Goal: Complete application form

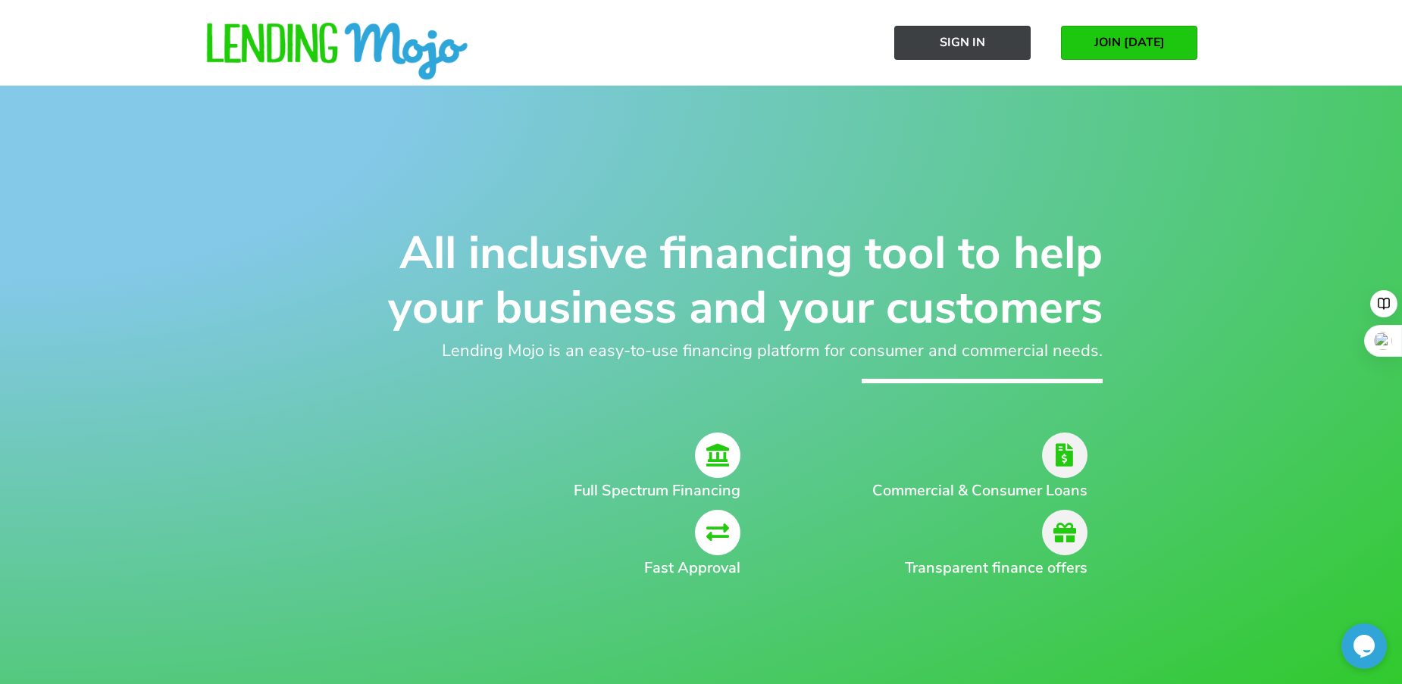
click at [980, 45] on span "Sign In" at bounding box center [962, 43] width 45 height 14
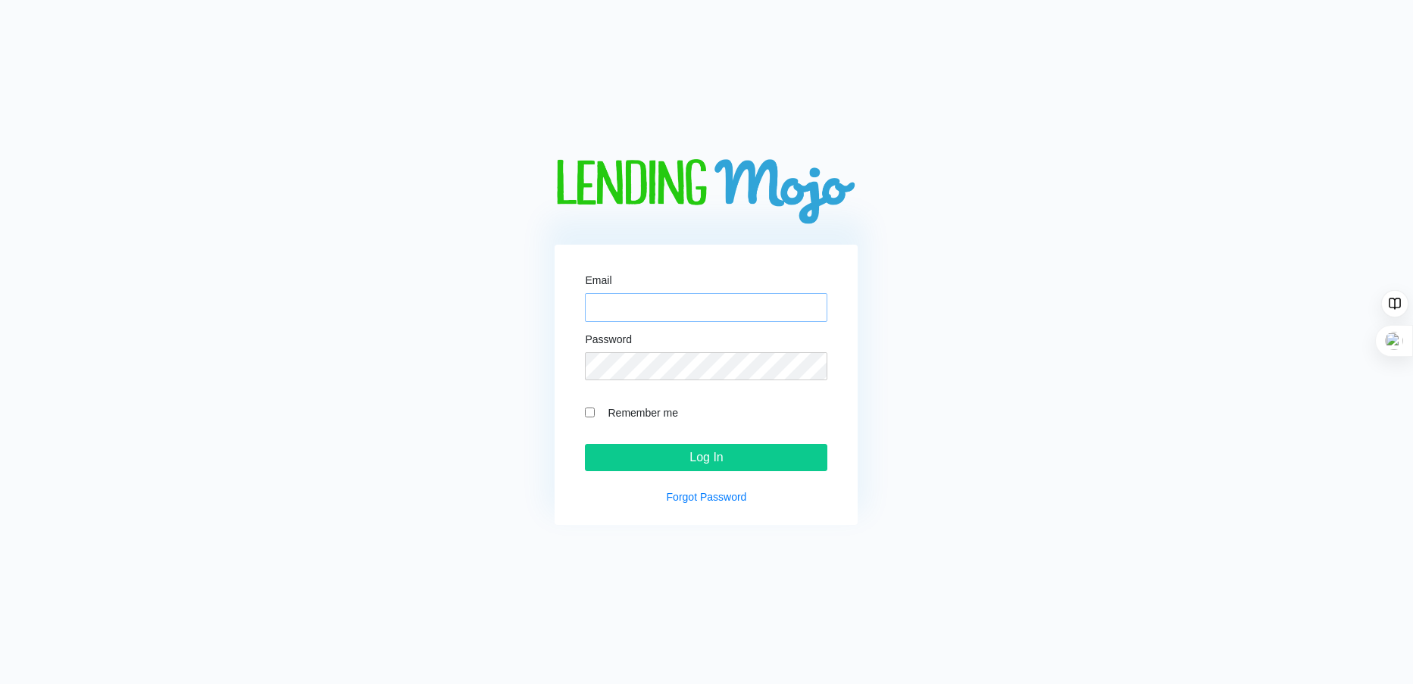
click at [618, 308] on input "Email" at bounding box center [706, 307] width 242 height 29
click at [439, 220] on h2 at bounding box center [706, 192] width 558 height 67
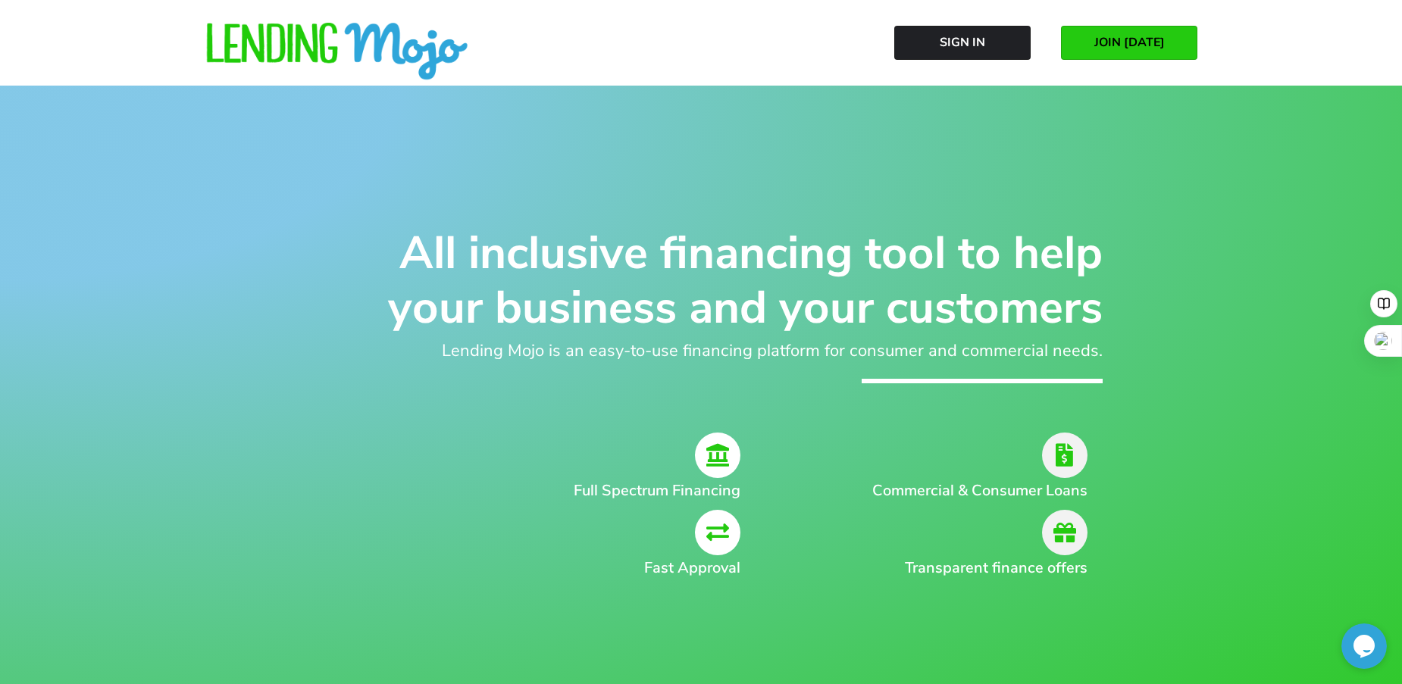
click at [1135, 32] on link "JOIN [DATE]" at bounding box center [1129, 43] width 136 height 34
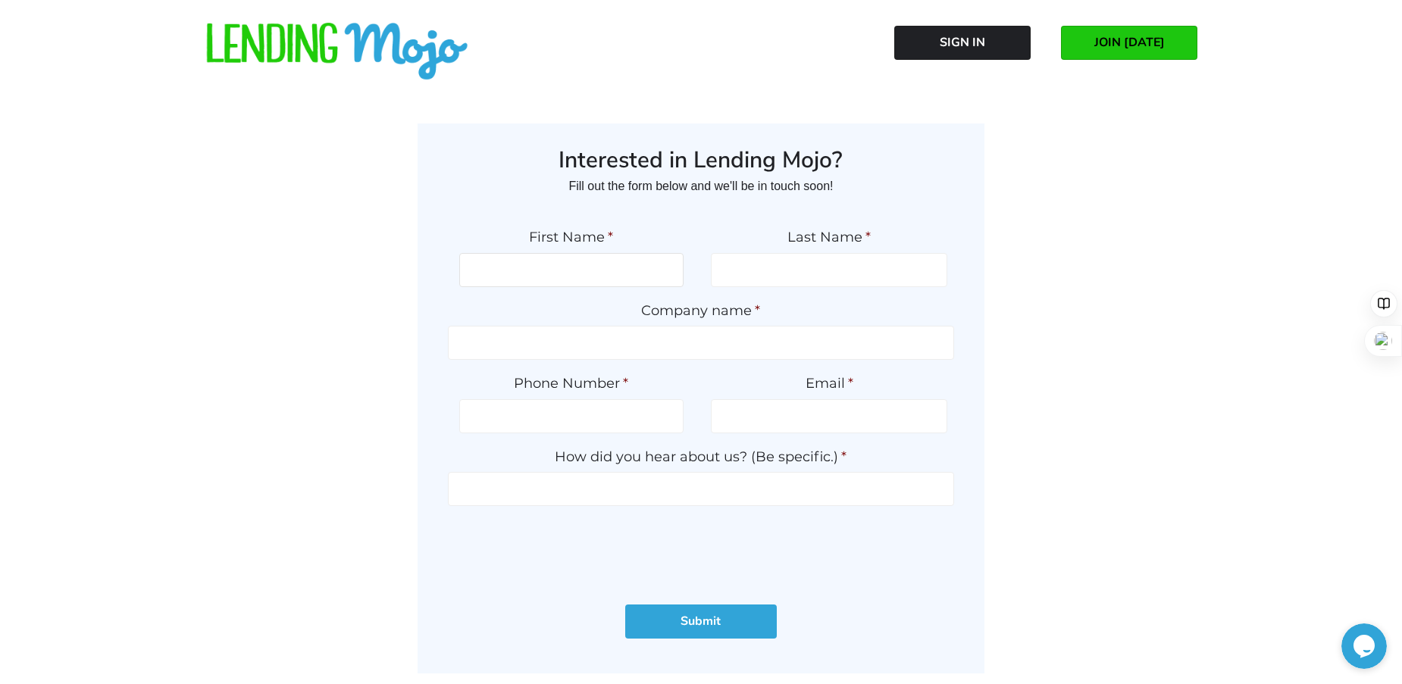
click at [628, 273] on input "First Name *" at bounding box center [571, 270] width 225 height 34
type input "MARTHA"
type input "MUNOZ"
type input "SECOND 2 NONE AUTO CENTER"
type input "3058797420"
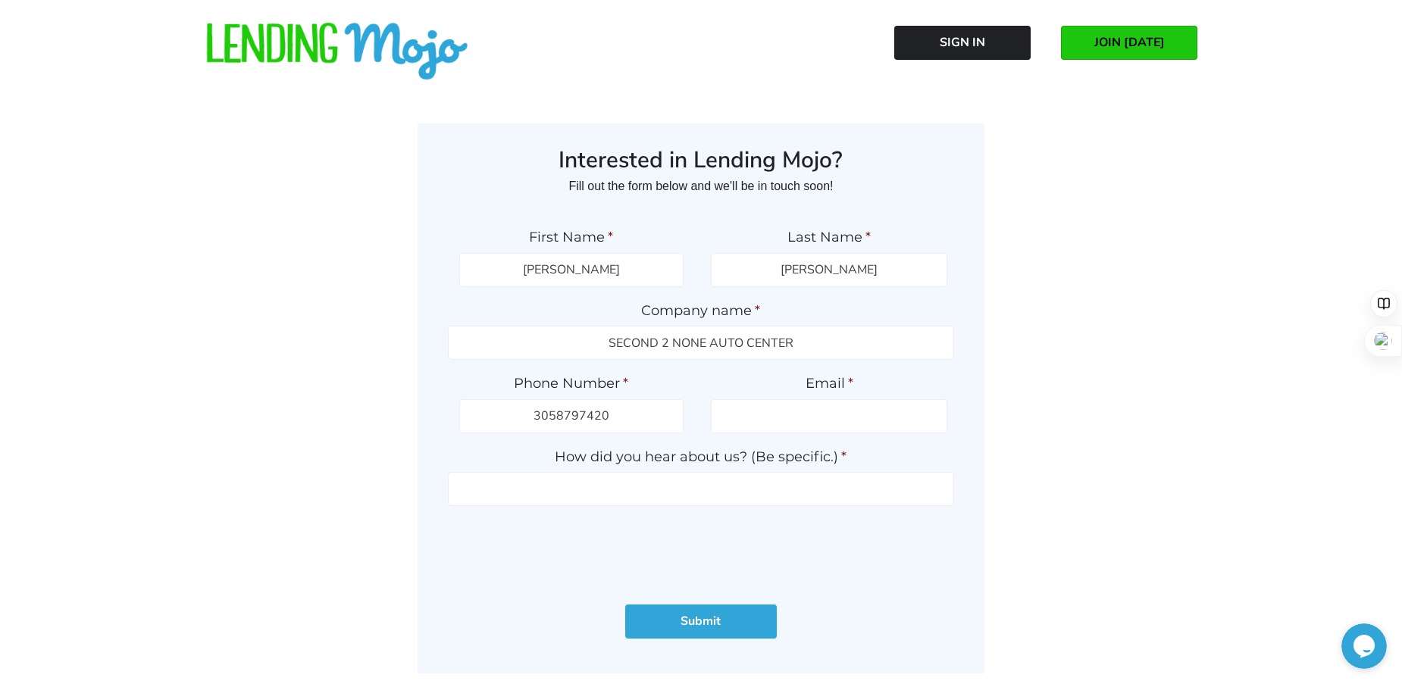
type input "second2noneautocenter@gmail.com"
type input "(305) 879-7420"
drag, startPoint x: 862, startPoint y: 273, endPoint x: 605, endPoint y: 259, distance: 258.0
click at [605, 259] on ul "First Name * MARTHA Last Name * MUNOZ Company name * SECOND 2 NONE AUTO CENTER …" at bounding box center [701, 397] width 507 height 367
type input "GONZALEZ"
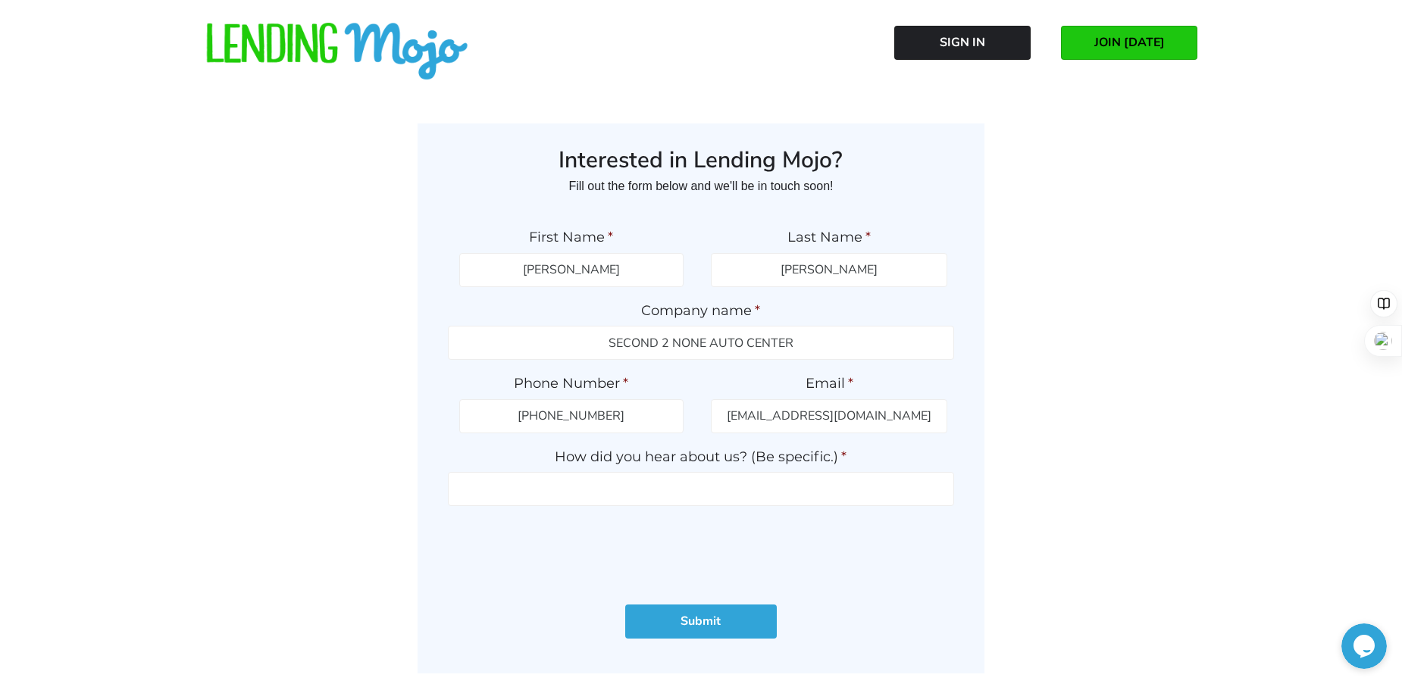
click at [178, 360] on div "Interested in Lending Mojo? Fill out the form below and we'll be in touch soon!…" at bounding box center [701, 450] width 1402 height 684
click at [614, 496] on input "How did you hear about us? (Be specific.) *" at bounding box center [701, 489] width 507 height 34
type input "EMAIL"
click at [730, 623] on input "Submit" at bounding box center [701, 622] width 152 height 34
